Goal: Transaction & Acquisition: Subscribe to service/newsletter

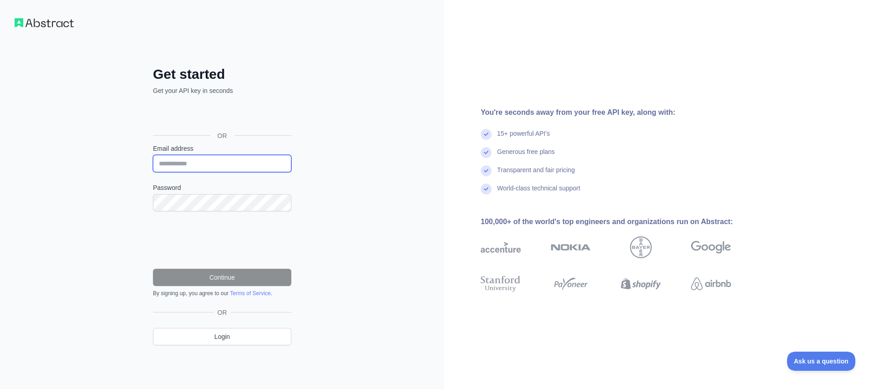
click at [201, 161] on input "Email address" at bounding box center [222, 163] width 138 height 17
paste input "**********"
type input "**********"
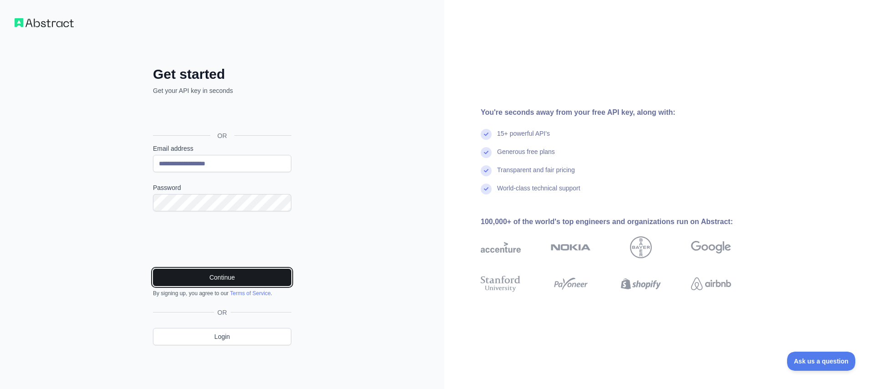
click at [234, 277] on button "Continue" at bounding box center [222, 277] width 138 height 17
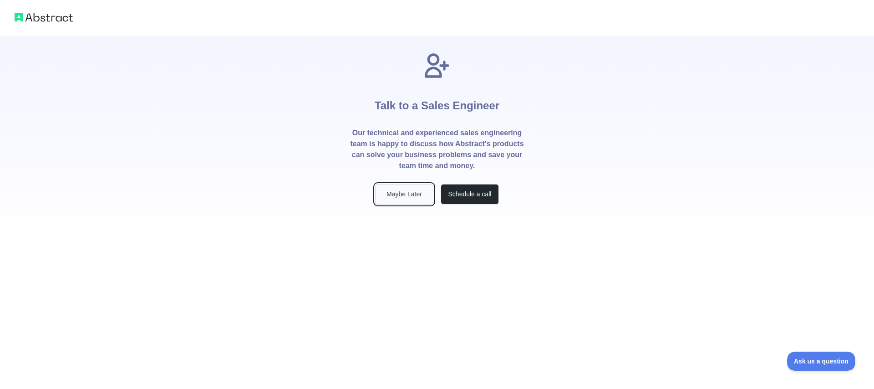
click at [402, 193] on button "Maybe Later" at bounding box center [404, 194] width 58 height 20
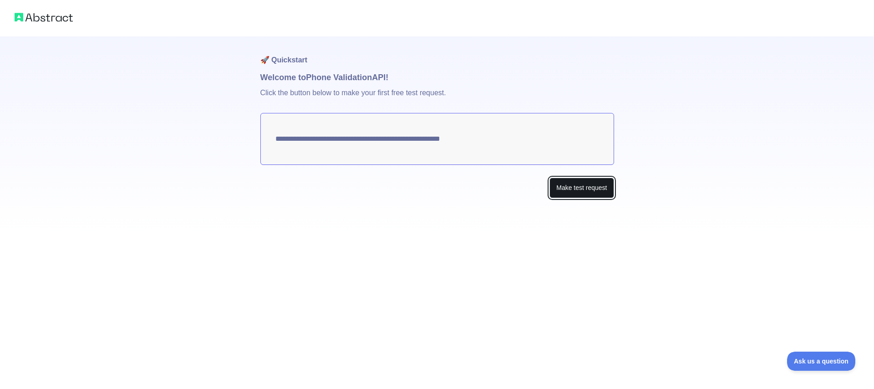
click at [571, 186] on button "Make test request" at bounding box center [581, 188] width 64 height 20
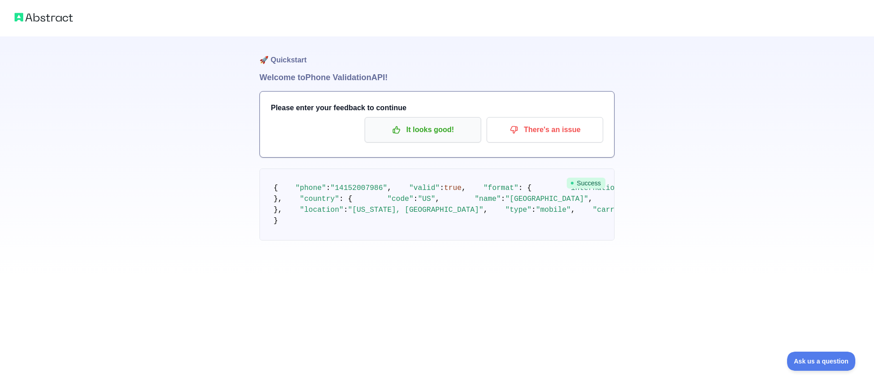
scroll to position [19, 0]
click at [422, 122] on p "It looks good!" at bounding box center [422, 129] width 103 height 15
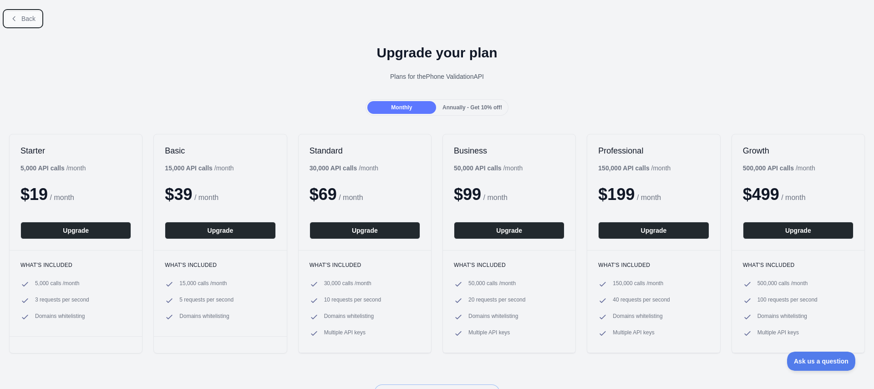
click at [14, 13] on button "Back" at bounding box center [23, 18] width 37 height 15
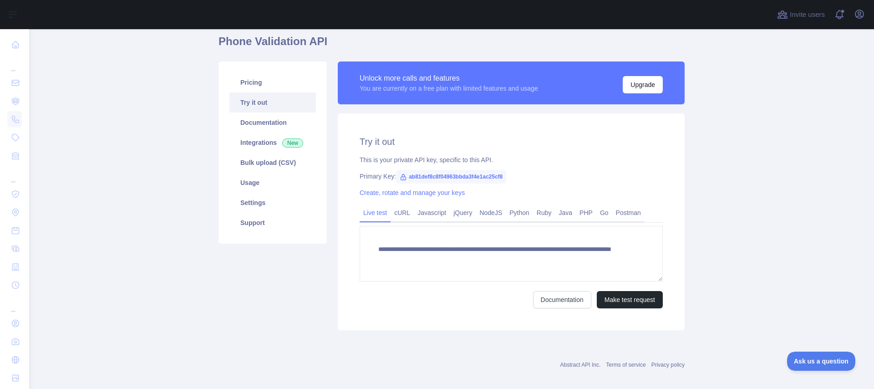
scroll to position [36, 0]
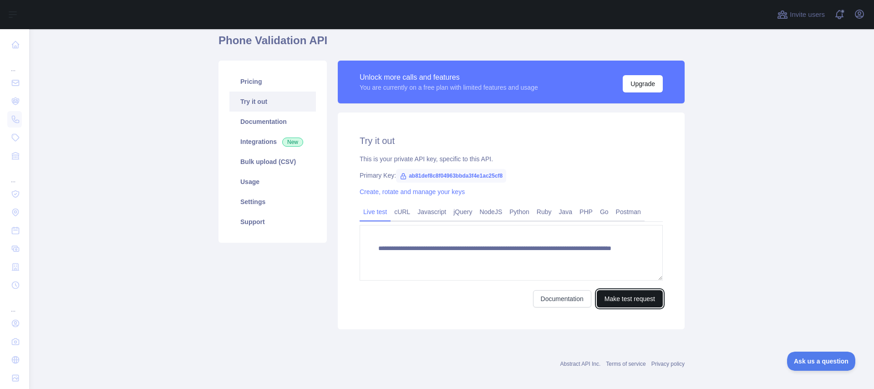
click at [638, 299] on button "Make test request" at bounding box center [630, 298] width 66 height 17
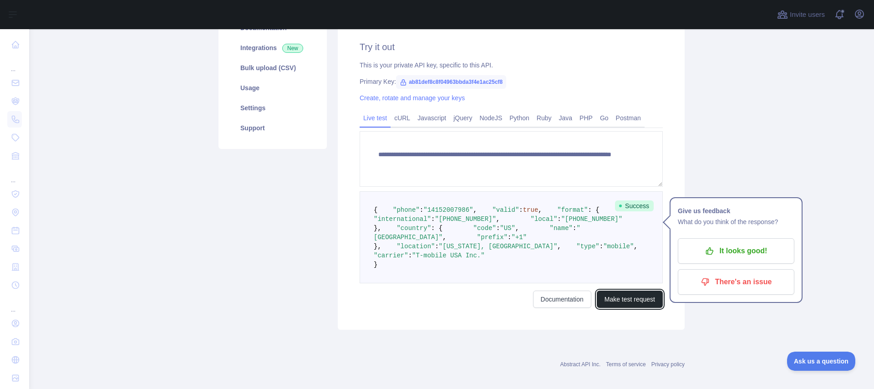
scroll to position [115, 0]
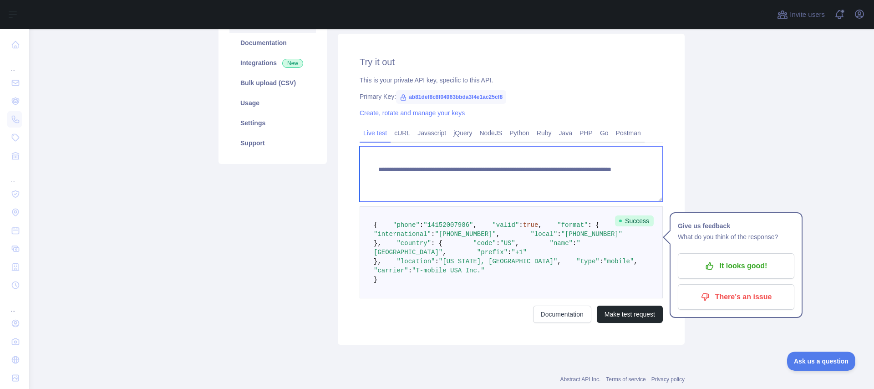
drag, startPoint x: 589, startPoint y: 177, endPoint x: 547, endPoint y: 177, distance: 42.8
click at [546, 177] on textarea "**********" at bounding box center [511, 174] width 303 height 56
paste textarea "********"
click at [626, 178] on textarea "**********" at bounding box center [511, 174] width 303 height 56
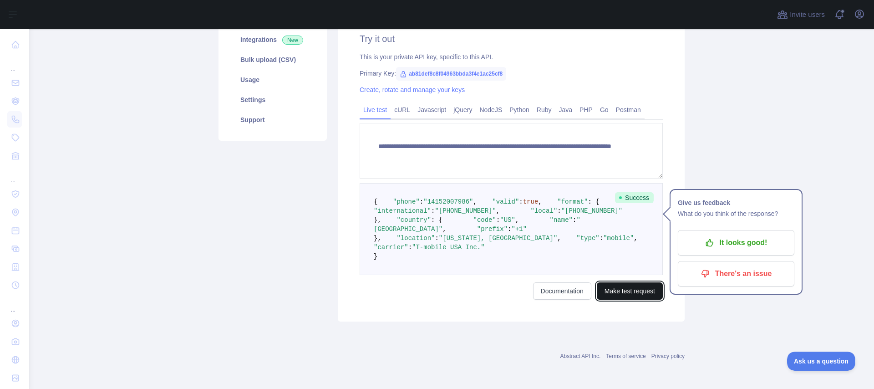
click at [632, 290] on button "Make test request" at bounding box center [630, 290] width 66 height 17
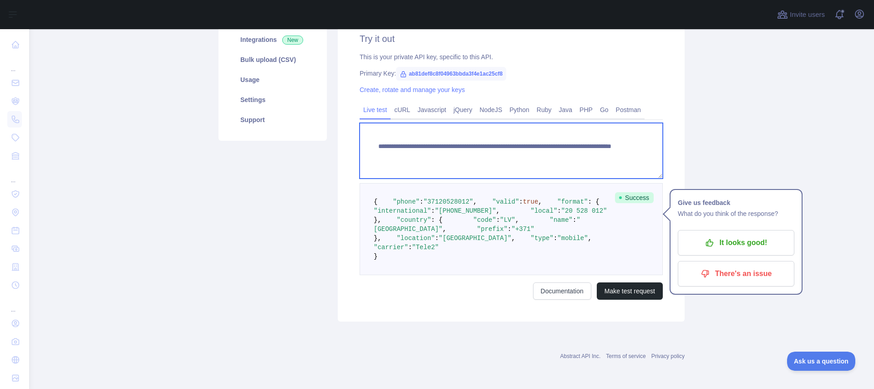
drag, startPoint x: 593, startPoint y: 152, endPoint x: 546, endPoint y: 153, distance: 46.9
click at [546, 153] on textarea "**********" at bounding box center [511, 151] width 303 height 56
paste textarea "*"
type textarea "**********"
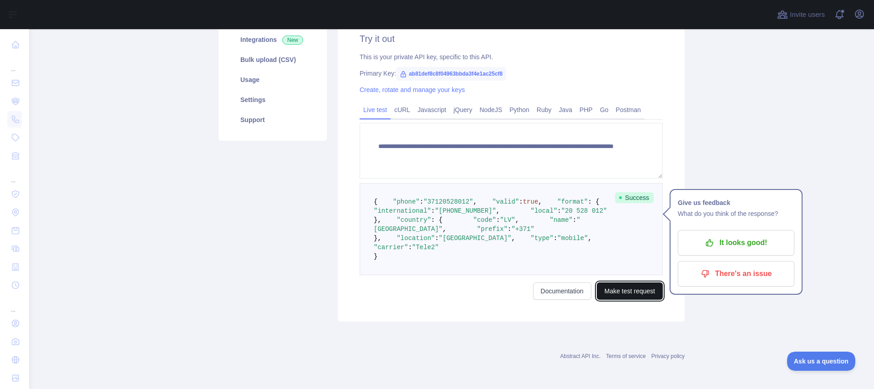
click at [629, 299] on button "Make test request" at bounding box center [630, 290] width 66 height 17
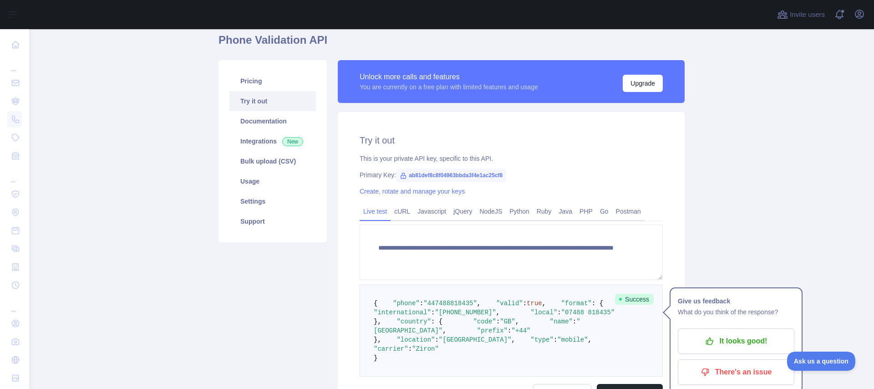
scroll to position [41, 0]
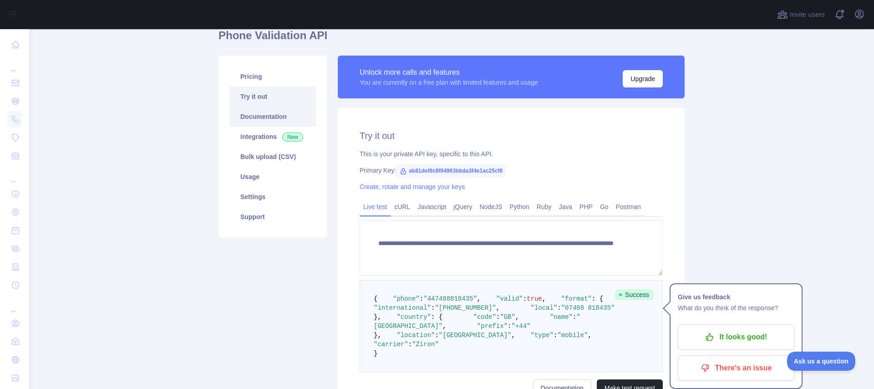
click at [261, 115] on link "Documentation" at bounding box center [272, 117] width 86 height 20
click at [256, 75] on link "Pricing" at bounding box center [272, 76] width 86 height 20
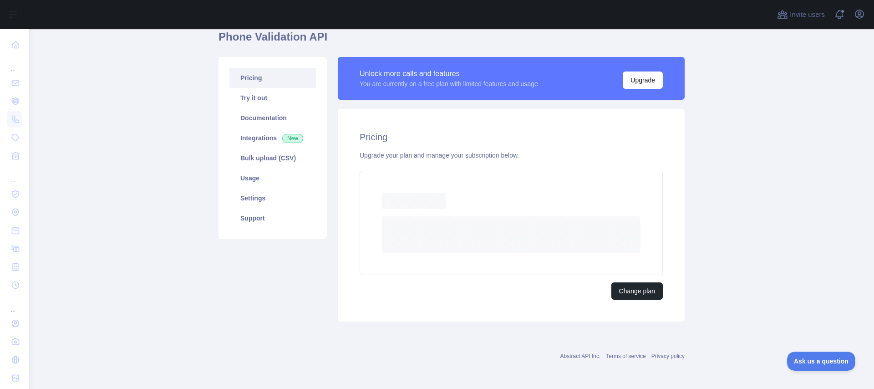
scroll to position [15, 0]
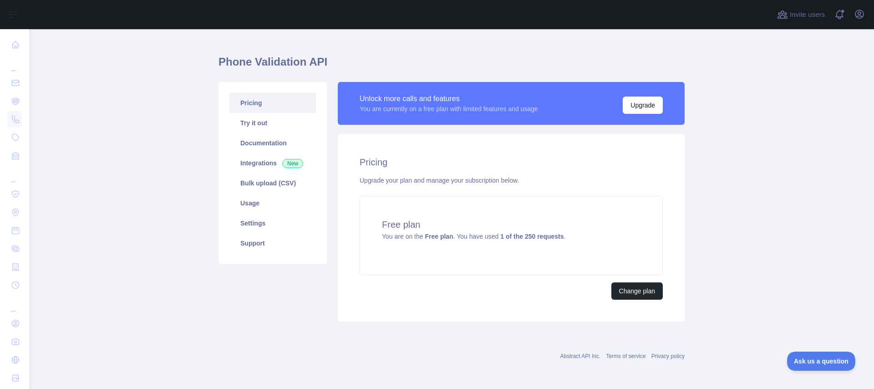
click at [285, 63] on h1 "Phone Validation API" at bounding box center [451, 66] width 466 height 22
click at [286, 57] on h1 "Phone Validation API" at bounding box center [451, 66] width 466 height 22
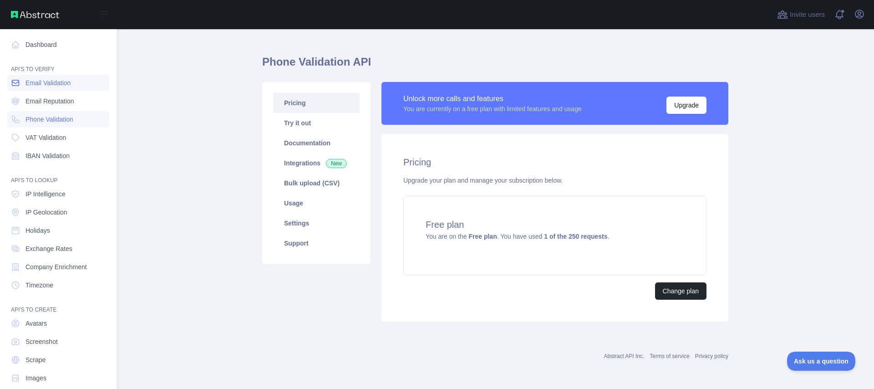
click at [61, 80] on span "Email Validation" at bounding box center [47, 82] width 45 height 9
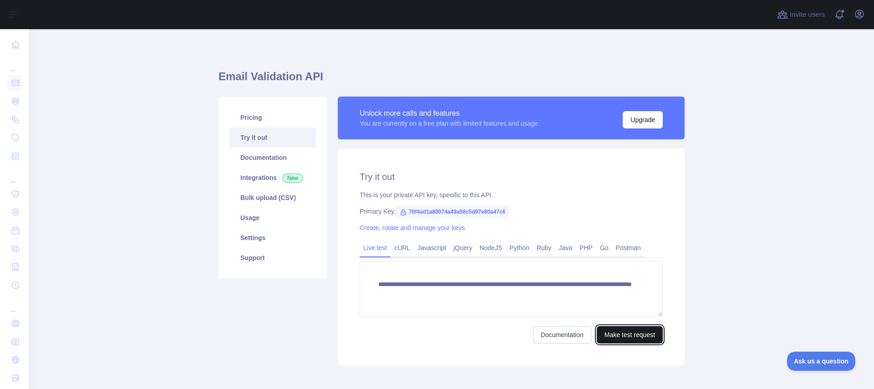
click at [633, 335] on button "Make test request" at bounding box center [630, 334] width 66 height 17
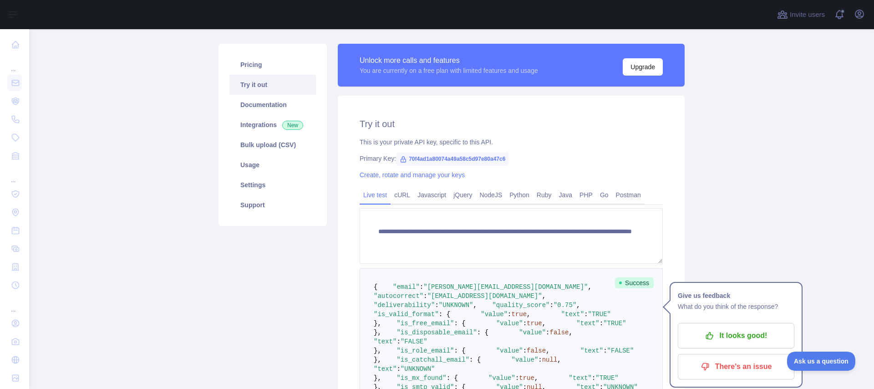
scroll to position [51, 0]
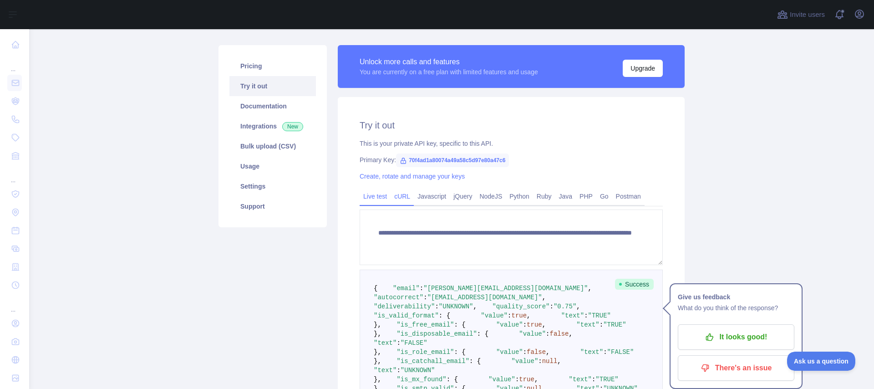
click at [401, 193] on link "cURL" at bounding box center [402, 196] width 23 height 15
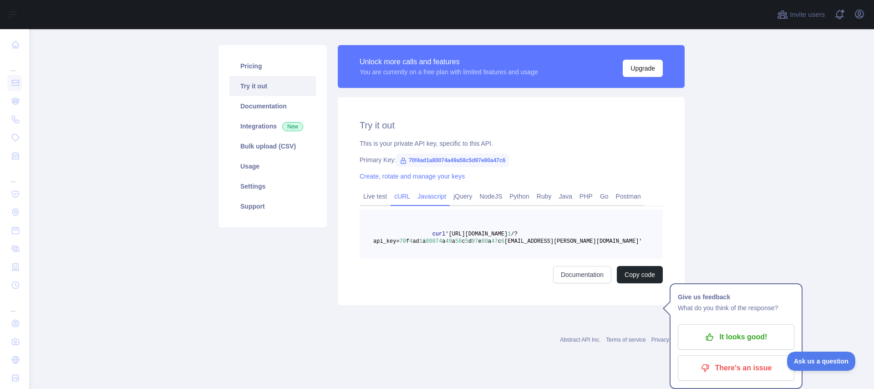
click at [430, 189] on link "Javascript" at bounding box center [432, 196] width 36 height 15
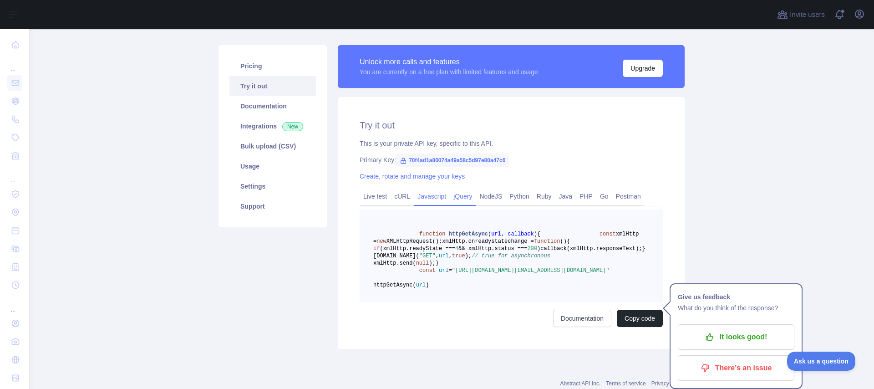
click at [471, 198] on link "jQuery" at bounding box center [463, 196] width 26 height 15
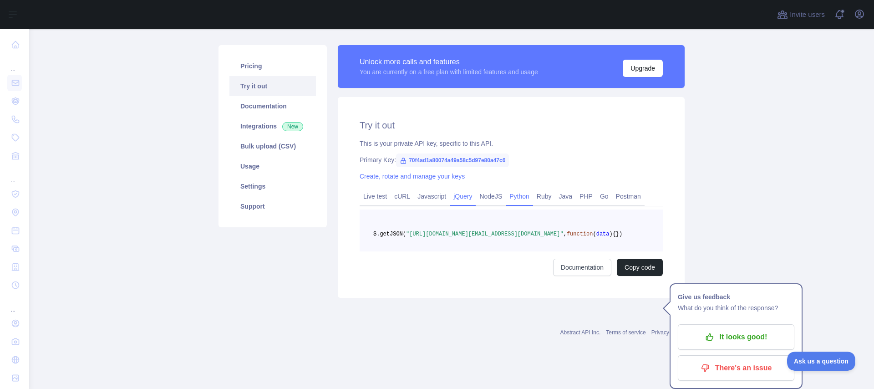
drag, startPoint x: 494, startPoint y: 195, endPoint x: 523, endPoint y: 196, distance: 28.2
click at [494, 195] on link "NodeJS" at bounding box center [491, 196] width 30 height 15
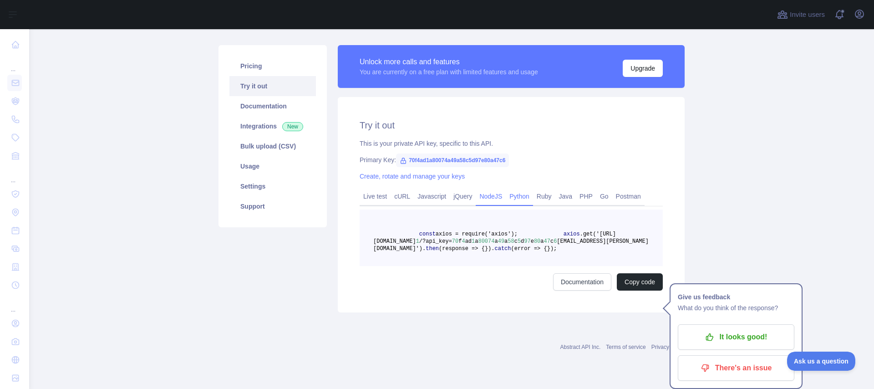
click at [528, 194] on link "Python" at bounding box center [519, 196] width 27 height 15
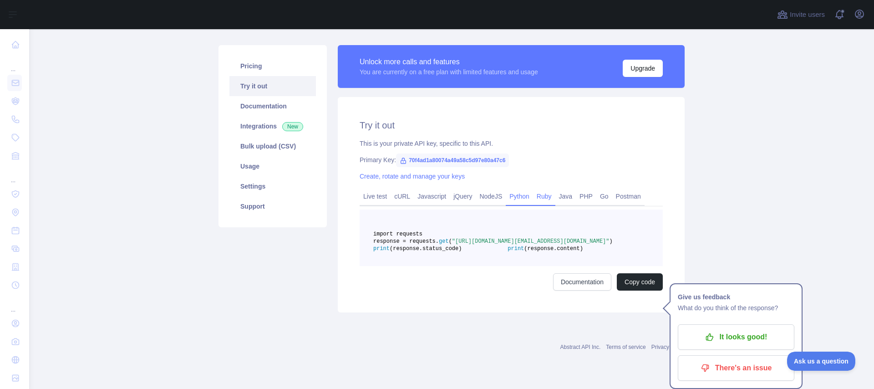
click at [547, 194] on link "Ruby" at bounding box center [544, 196] width 22 height 15
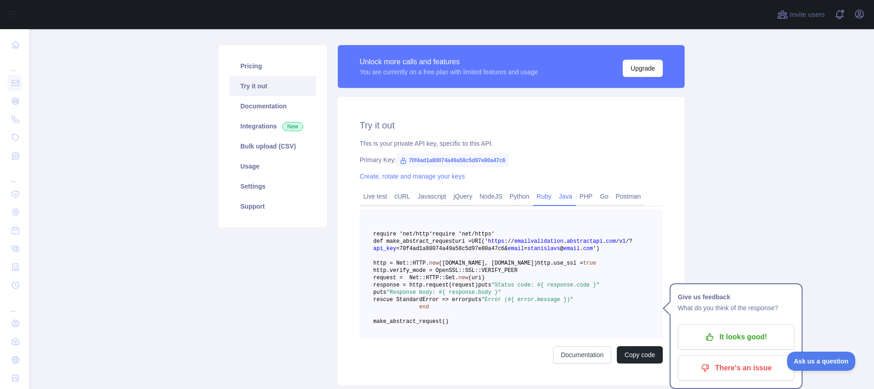
click at [573, 194] on link "Java" at bounding box center [565, 196] width 21 height 15
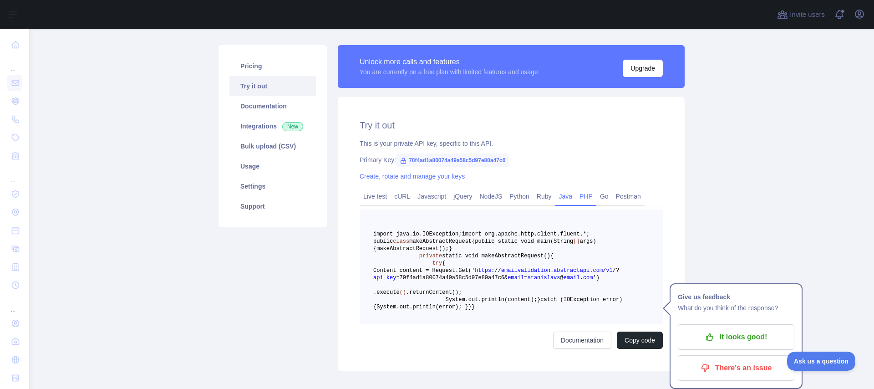
click at [595, 194] on link "PHP" at bounding box center [586, 196] width 20 height 15
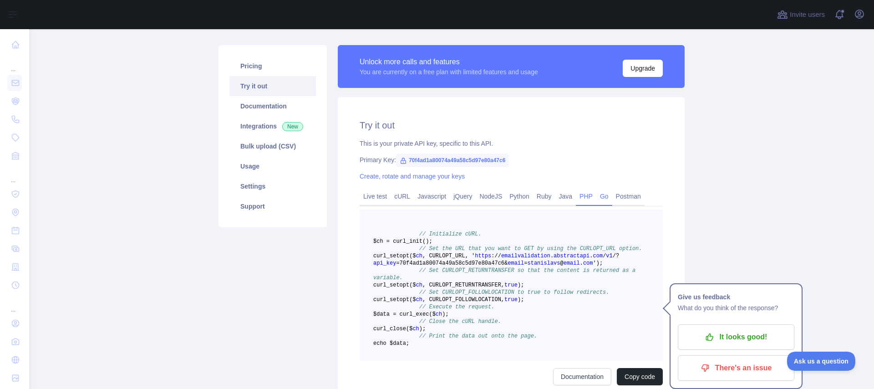
click at [609, 195] on link "Go" at bounding box center [604, 196] width 16 height 15
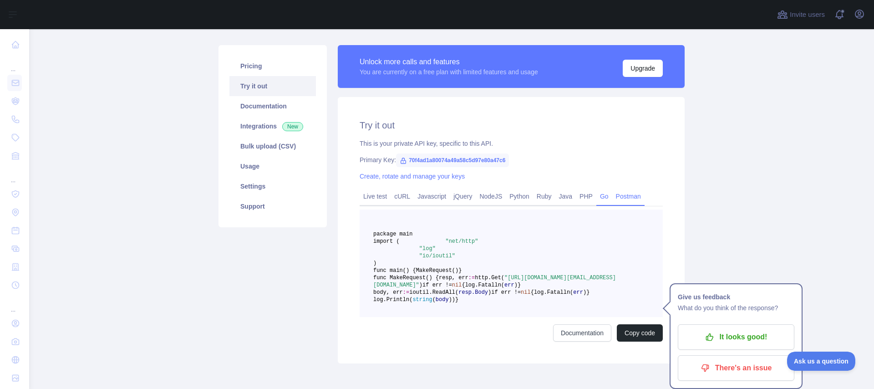
click at [635, 196] on link "Postman" at bounding box center [628, 196] width 32 height 15
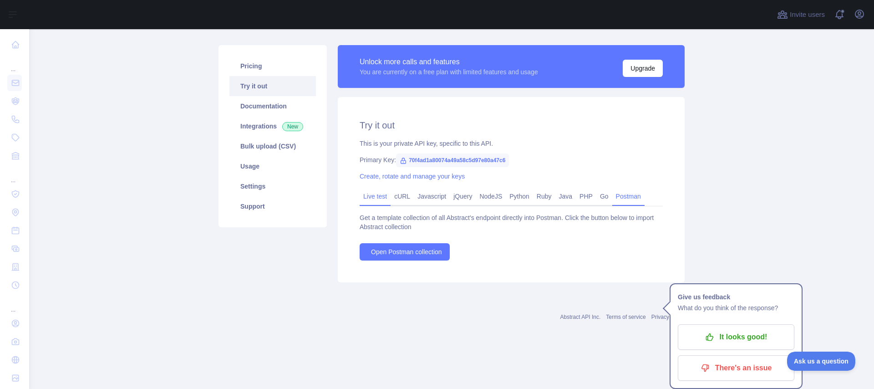
click at [373, 198] on link "Live test" at bounding box center [375, 196] width 31 height 15
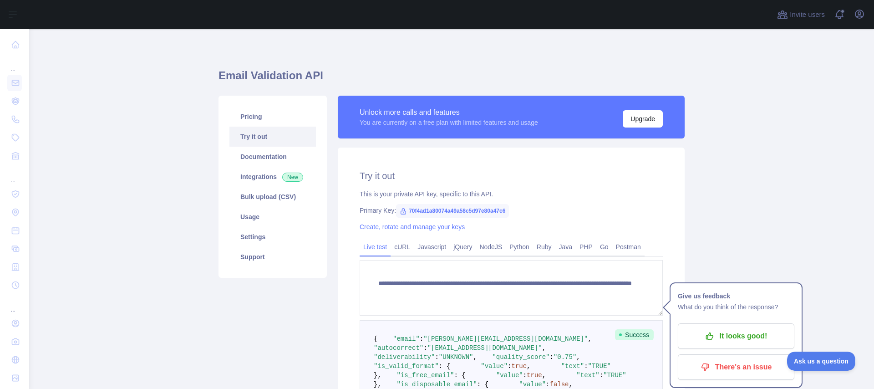
scroll to position [0, 0]
